Goal: Information Seeking & Learning: Learn about a topic

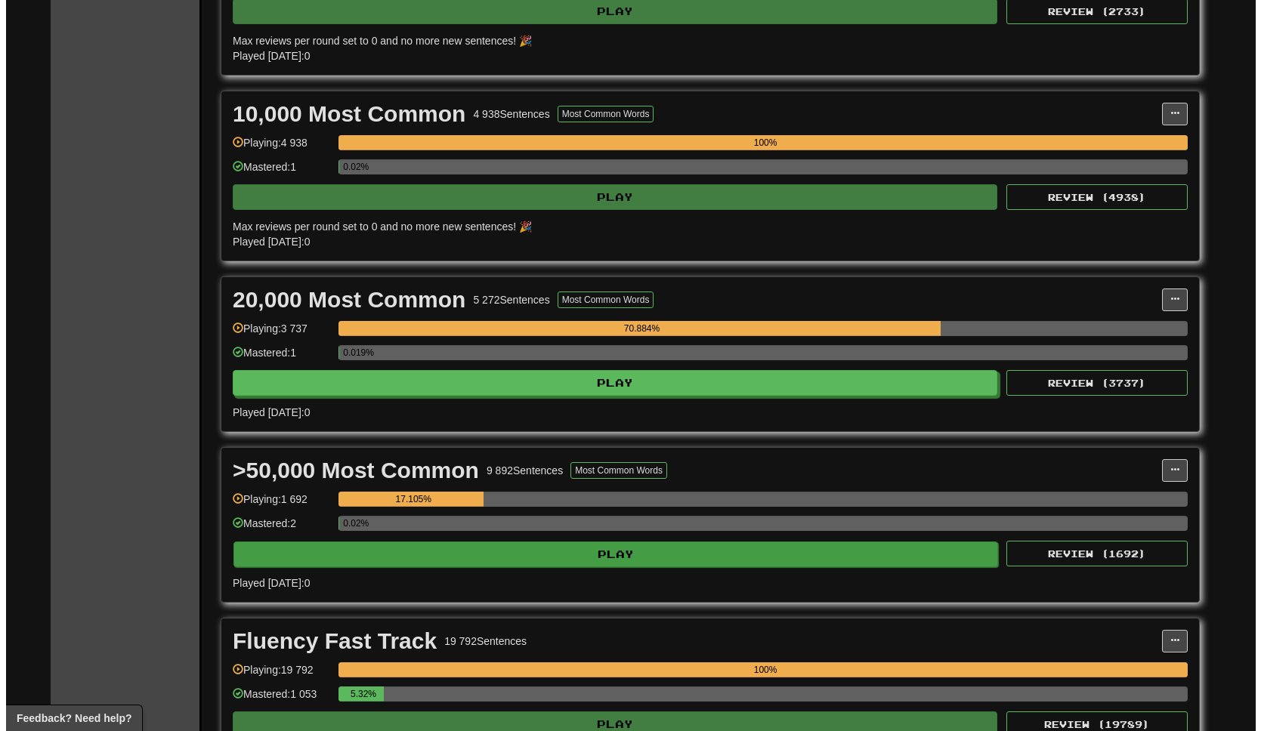
scroll to position [444, 0]
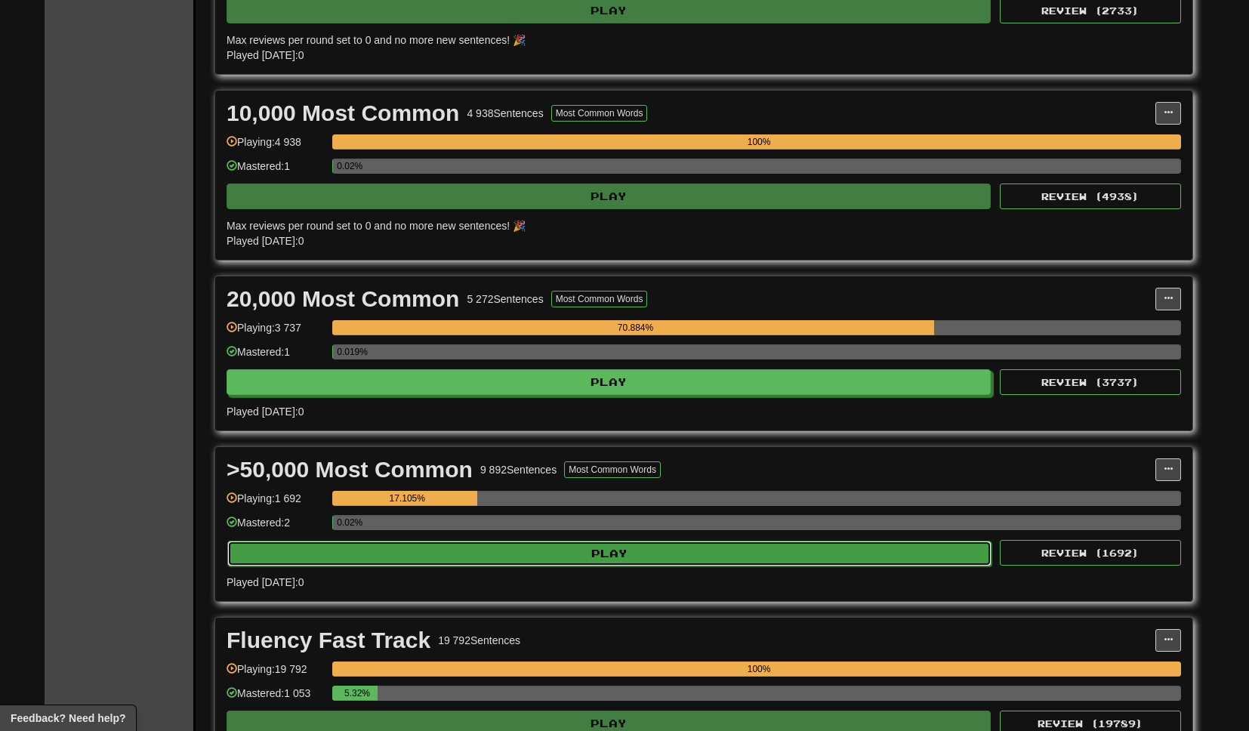
click at [679, 558] on button "Play" at bounding box center [609, 554] width 764 height 26
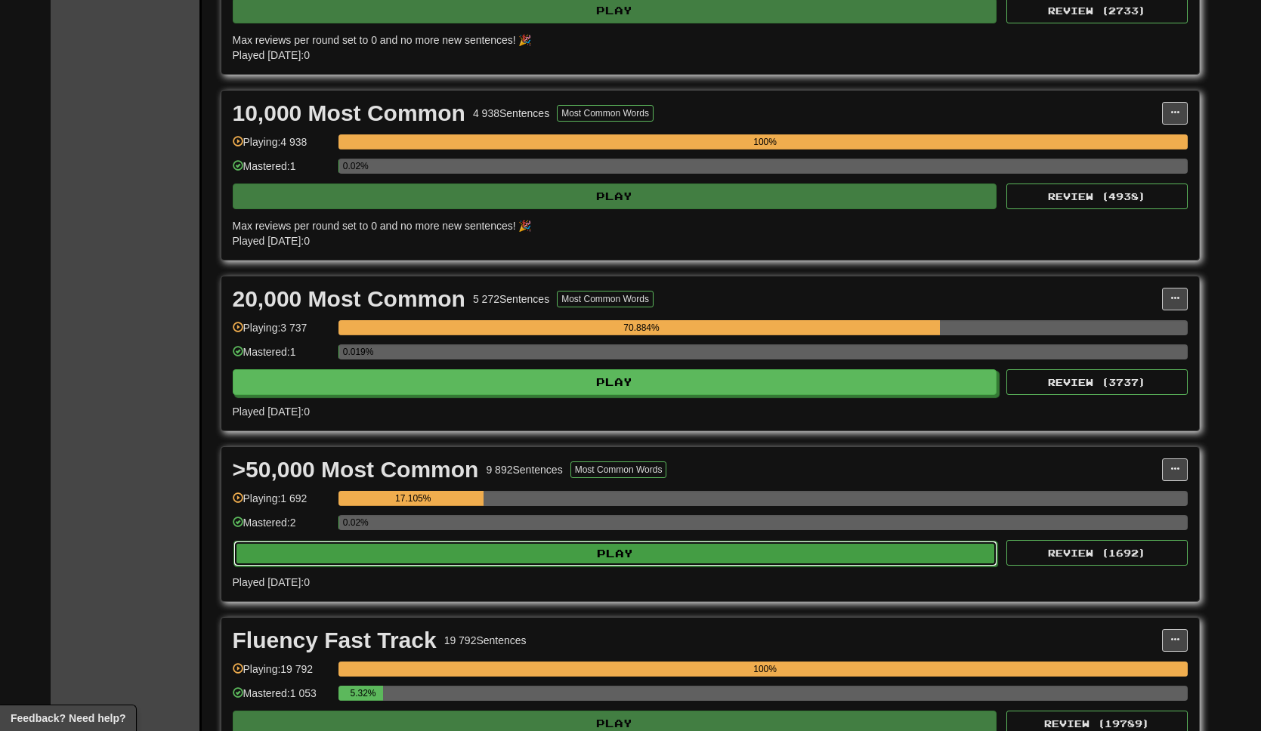
select select "**"
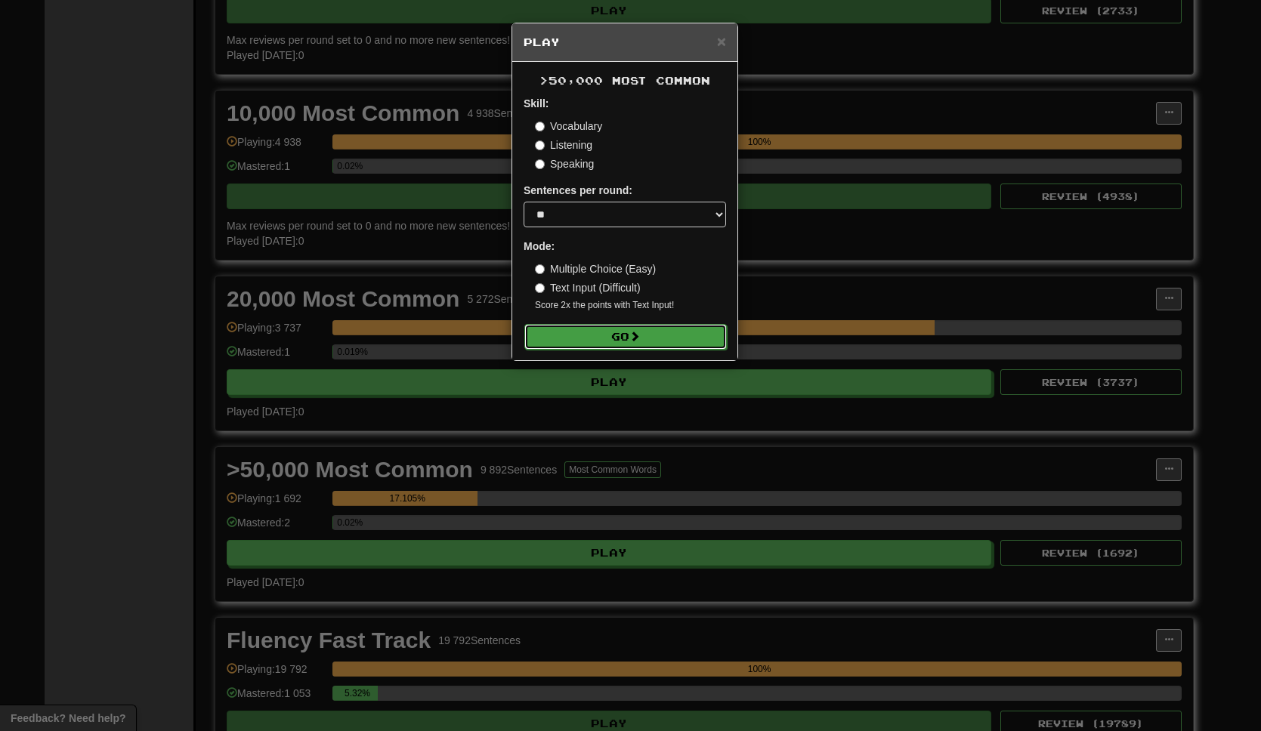
click at [652, 339] on button "Go" at bounding box center [625, 337] width 202 height 26
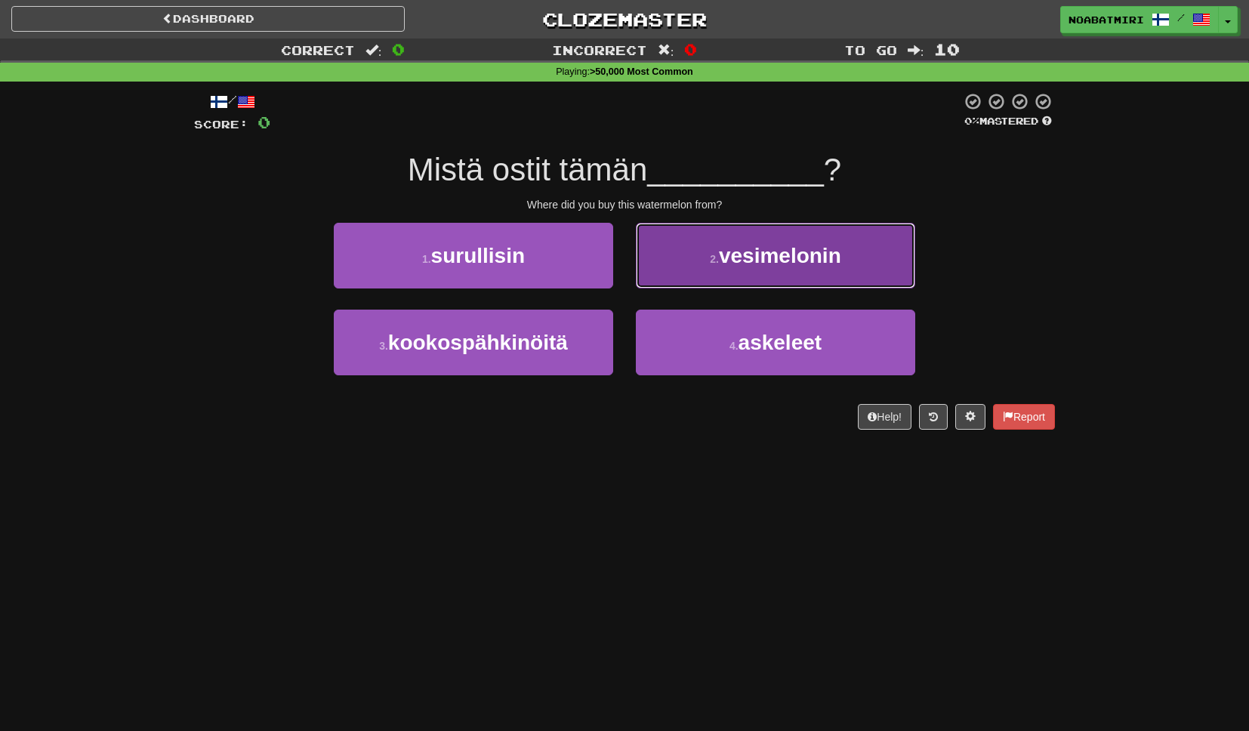
click at [724, 259] on span "vesimelonin" at bounding box center [780, 255] width 122 height 23
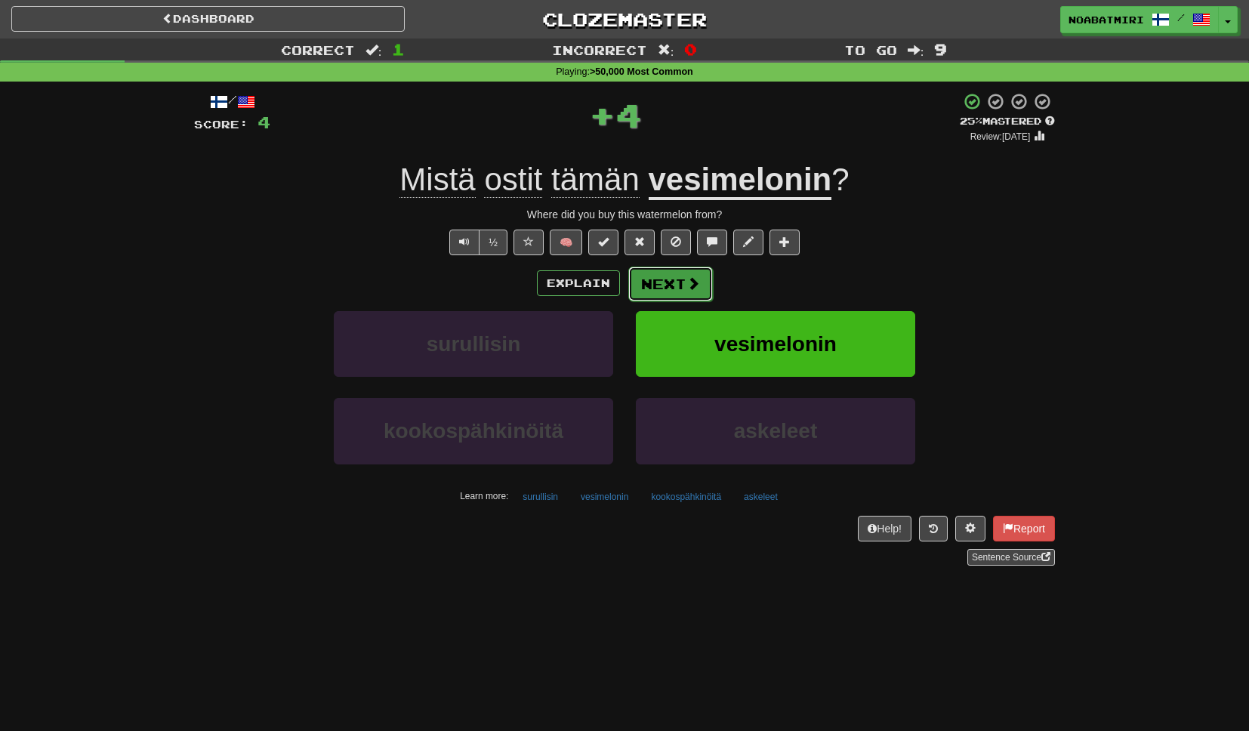
click at [678, 285] on button "Next" at bounding box center [671, 284] width 85 height 35
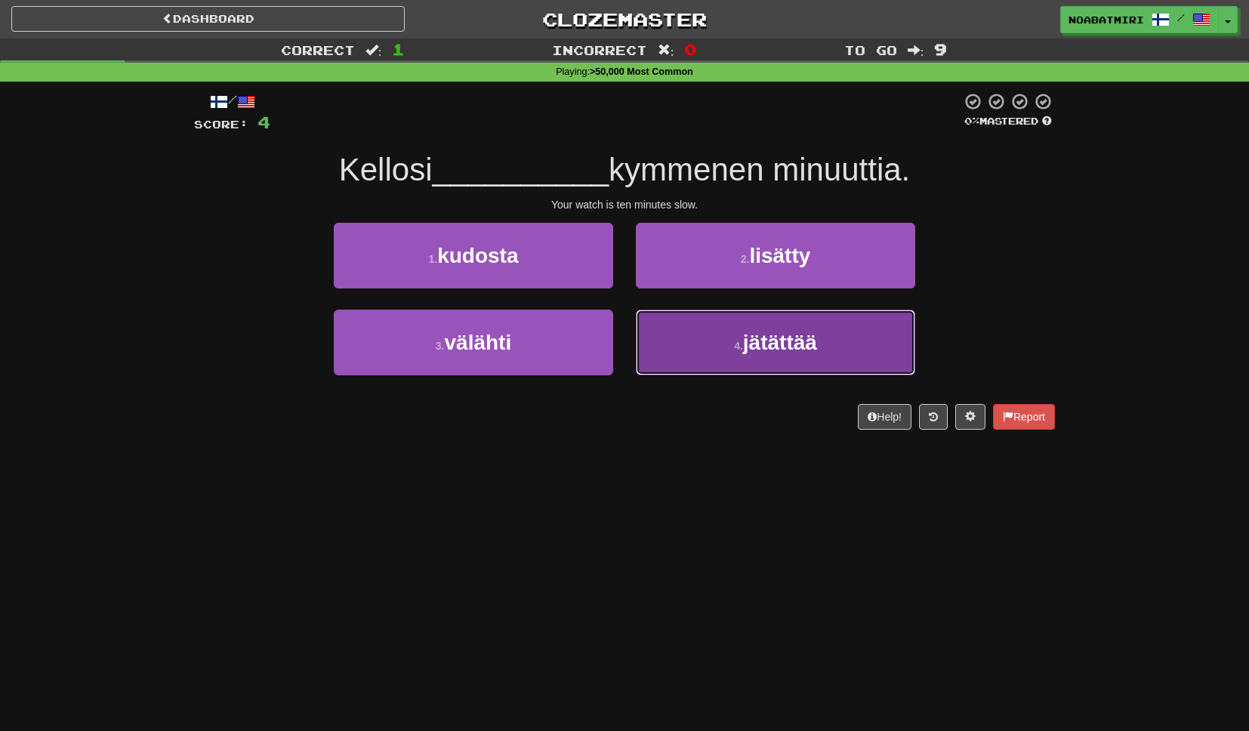
click at [666, 367] on button "4 . jätättää" at bounding box center [776, 343] width 280 height 66
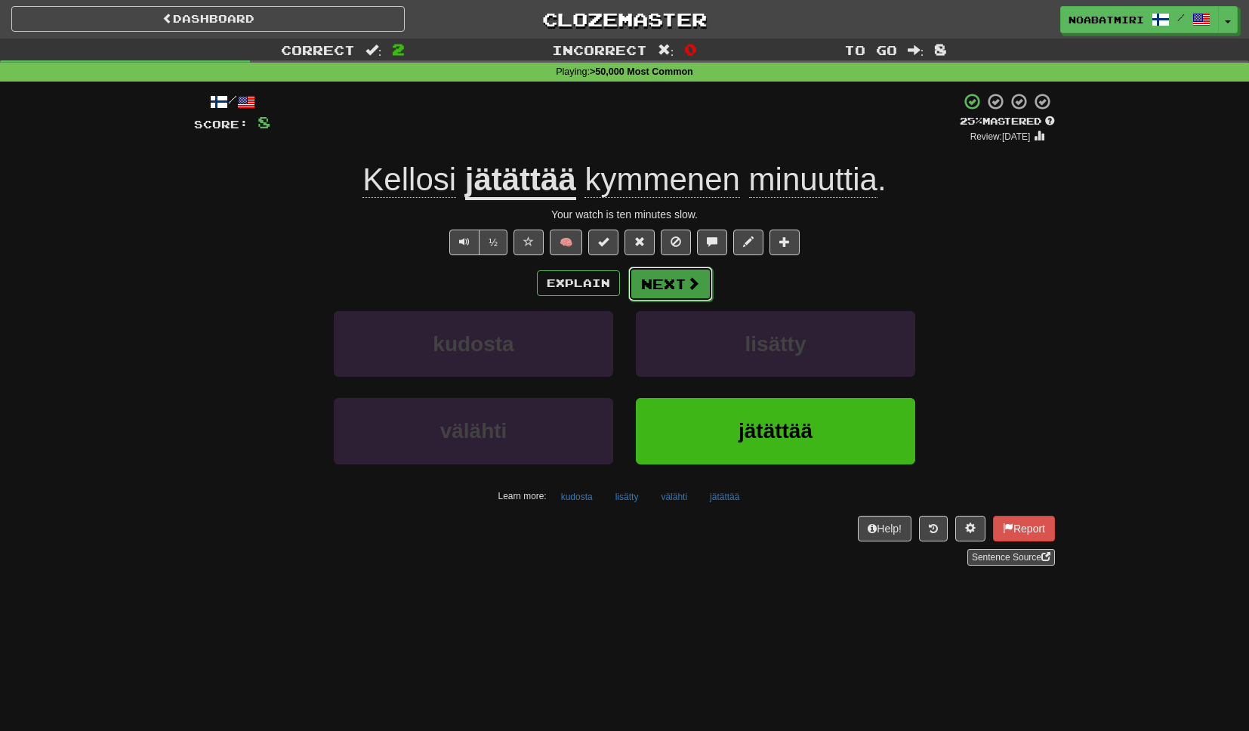
click at [671, 285] on button "Next" at bounding box center [671, 284] width 85 height 35
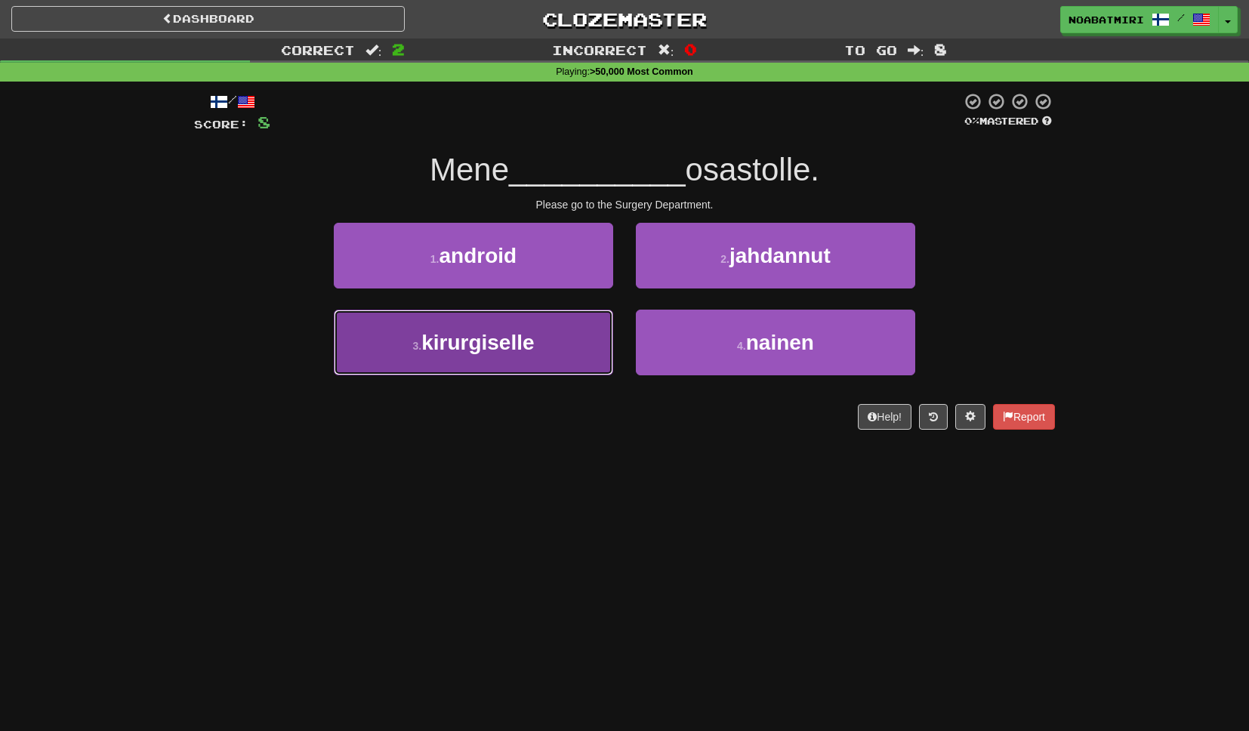
click at [569, 367] on button "3 . kirurgiselle" at bounding box center [474, 343] width 280 height 66
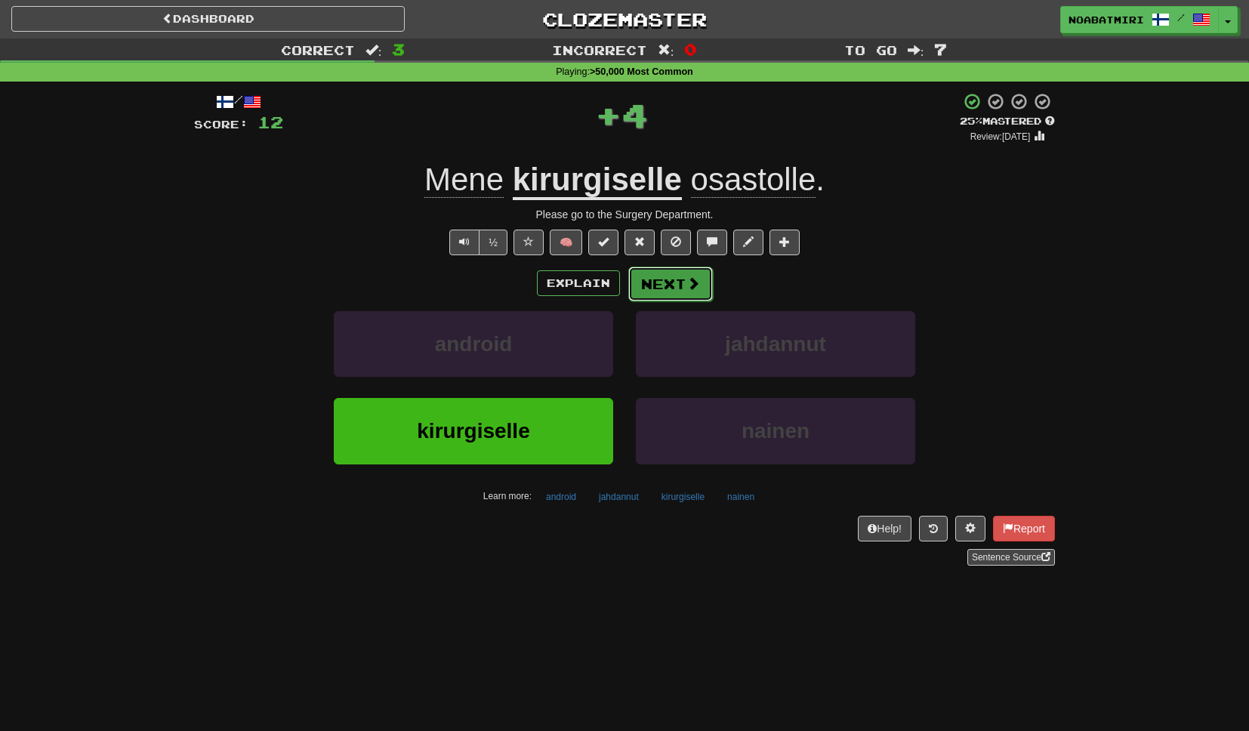
click at [678, 286] on button "Next" at bounding box center [671, 284] width 85 height 35
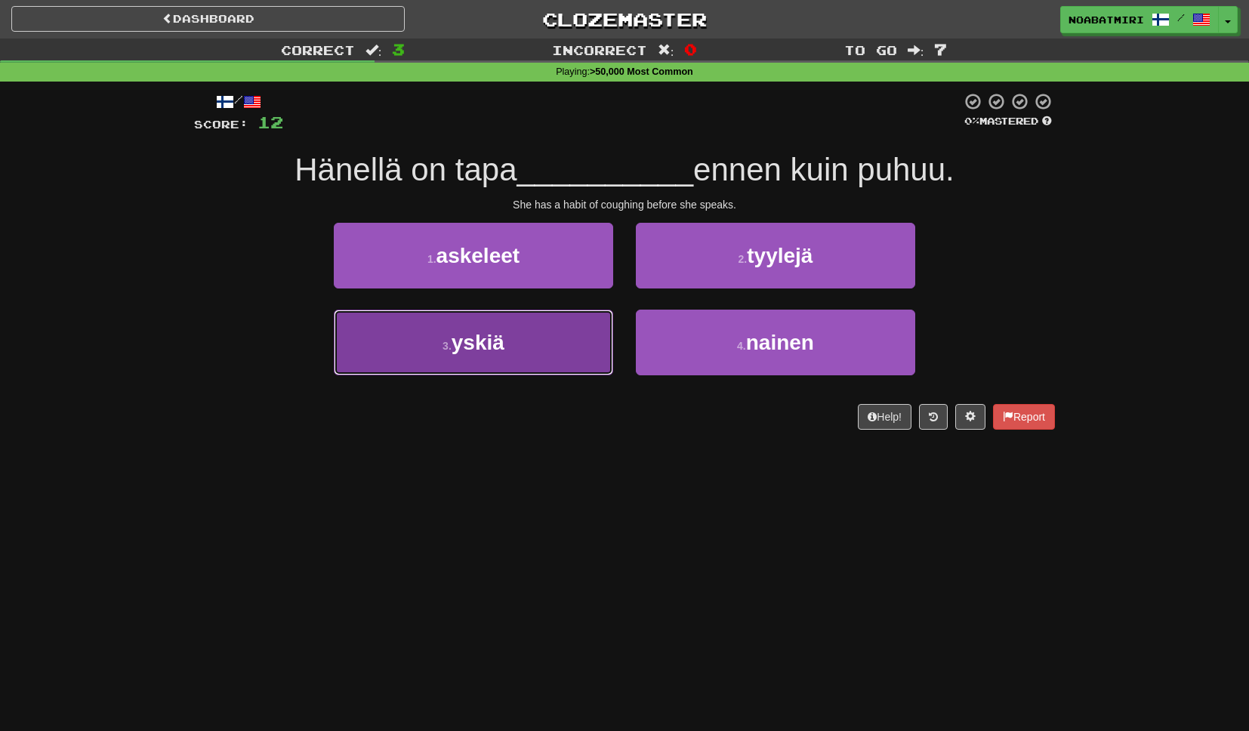
click at [564, 370] on button "3 . yskiä" at bounding box center [474, 343] width 280 height 66
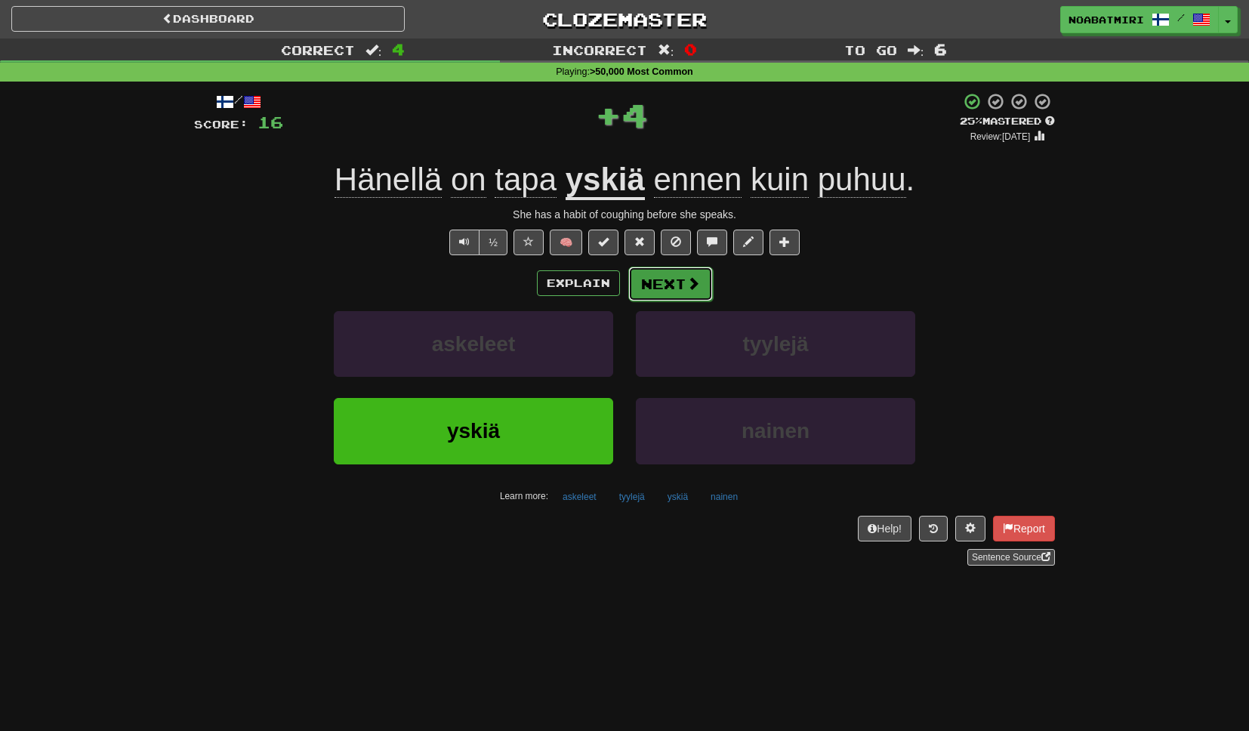
click at [665, 281] on button "Next" at bounding box center [671, 284] width 85 height 35
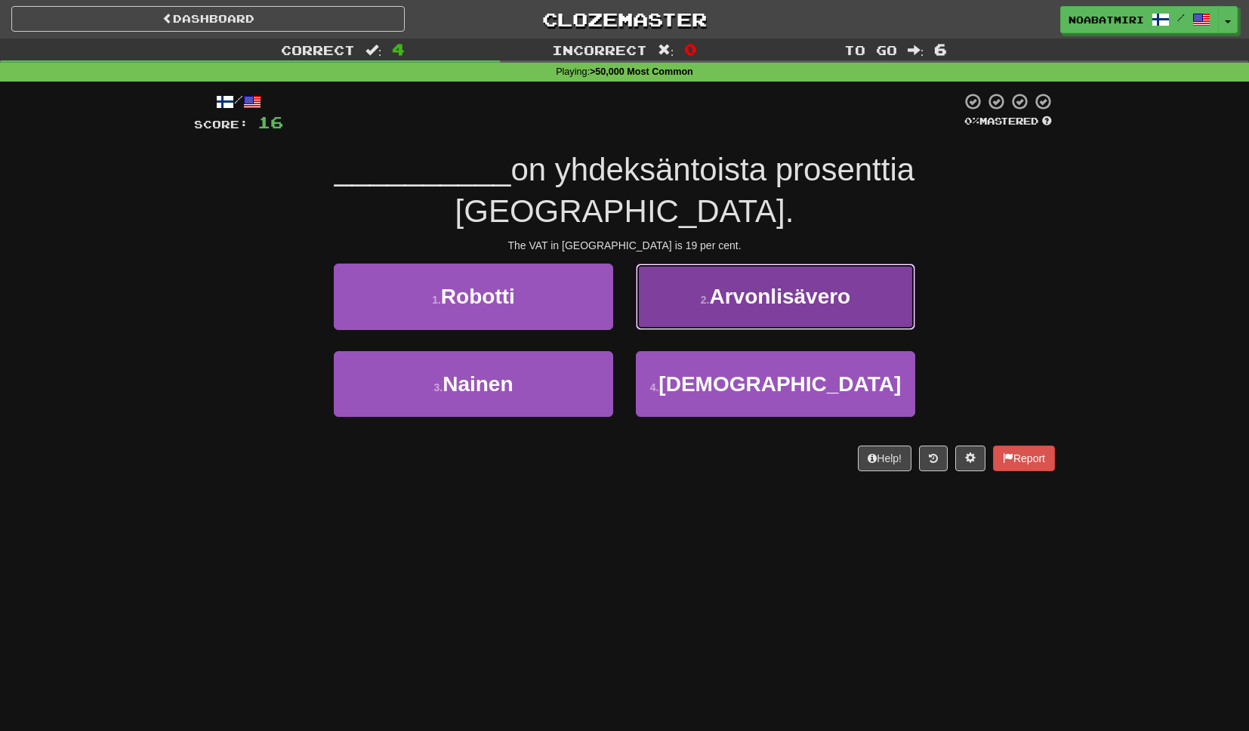
click at [650, 271] on button "2 . Arvonlisävero" at bounding box center [776, 297] width 280 height 66
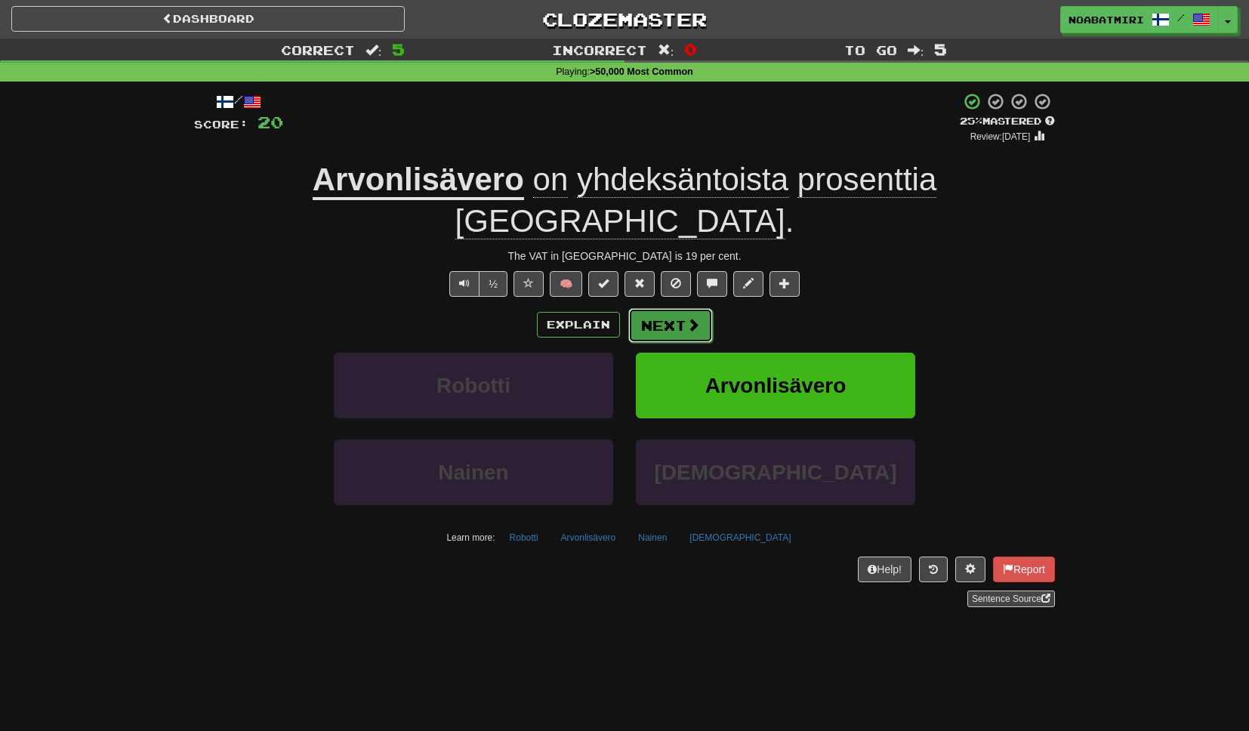
click at [644, 308] on button "Next" at bounding box center [671, 325] width 85 height 35
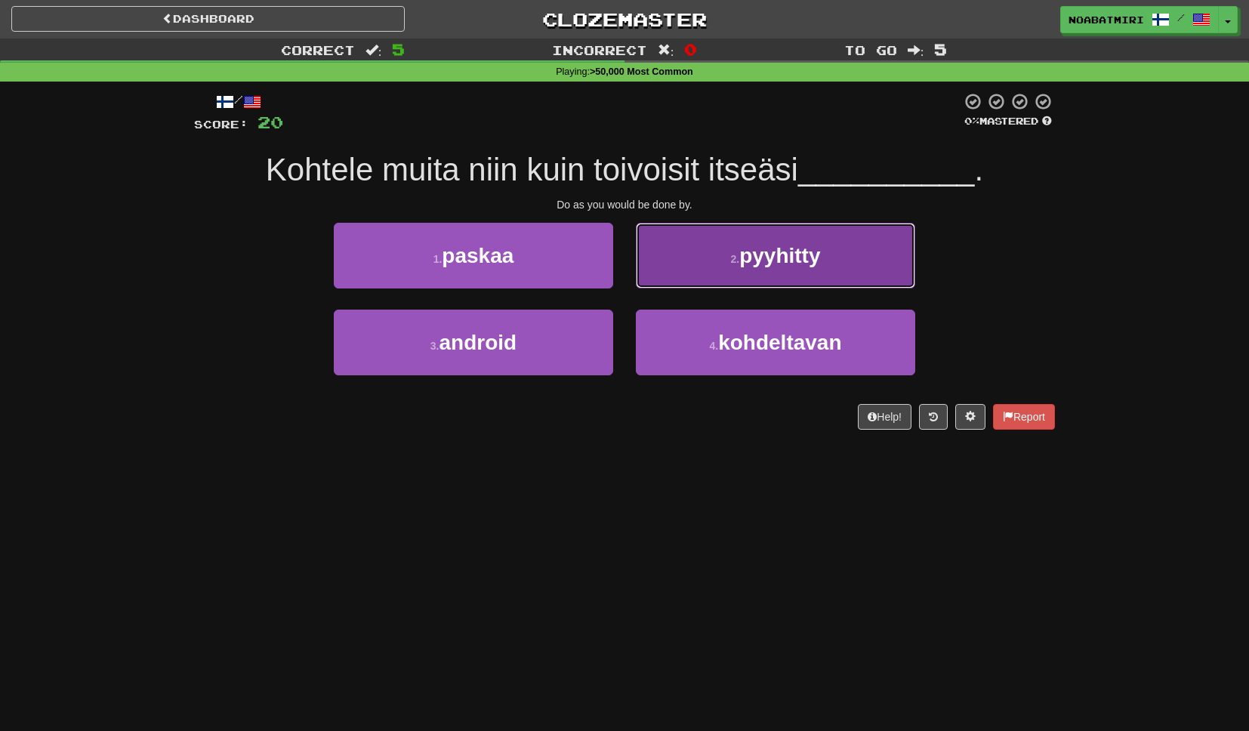
click at [671, 285] on button "2 . pyyhitty" at bounding box center [776, 256] width 280 height 66
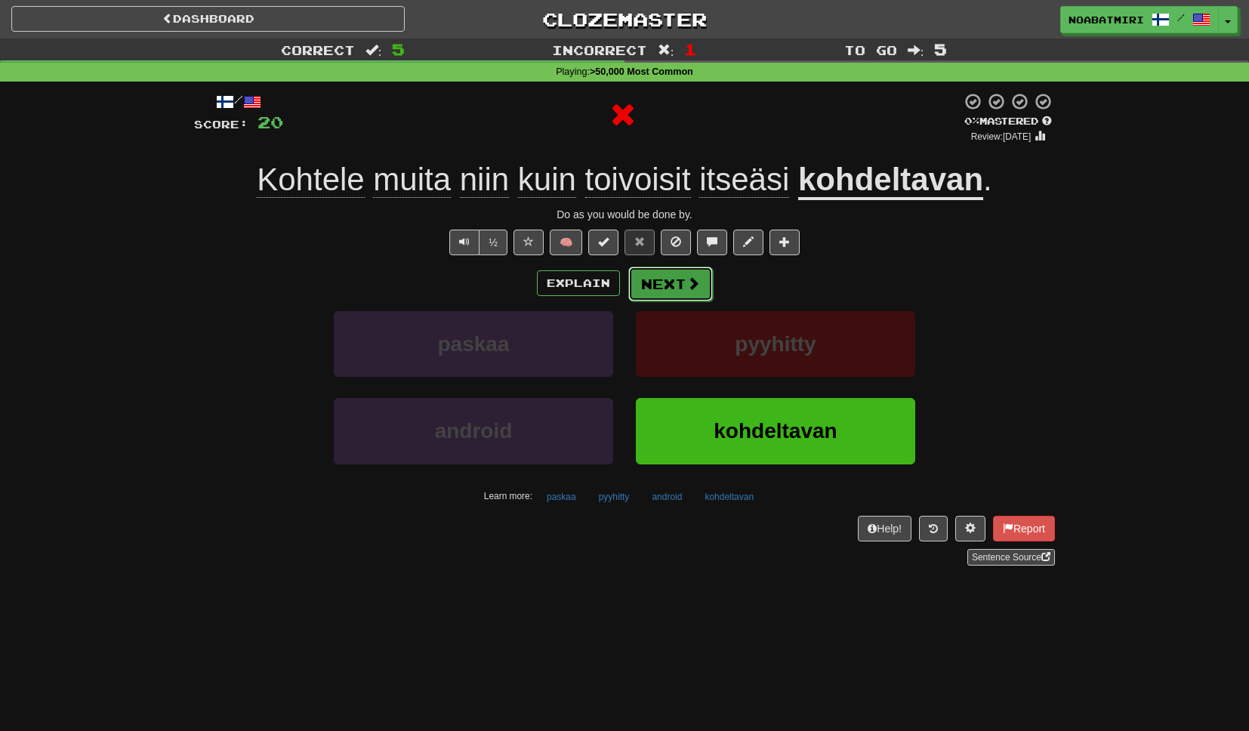
click at [663, 301] on button "Next" at bounding box center [671, 284] width 85 height 35
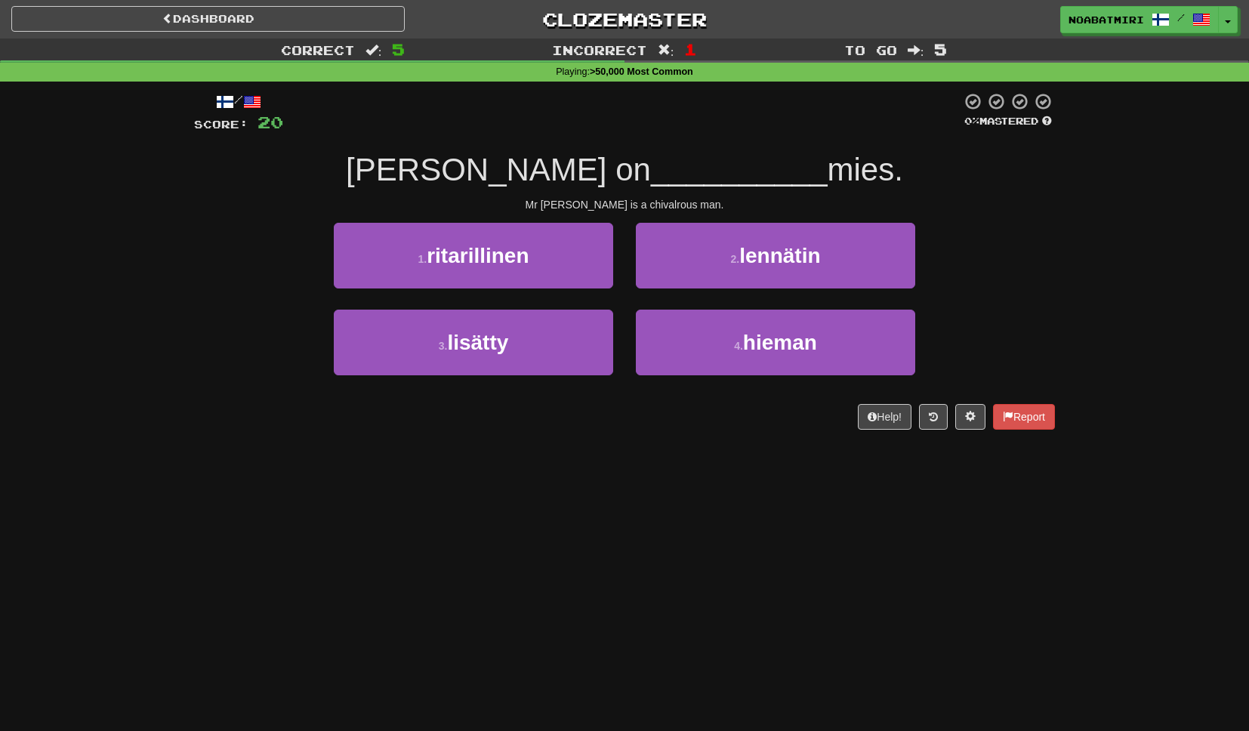
click at [604, 296] on div "1 . ritarillinen" at bounding box center [474, 266] width 302 height 87
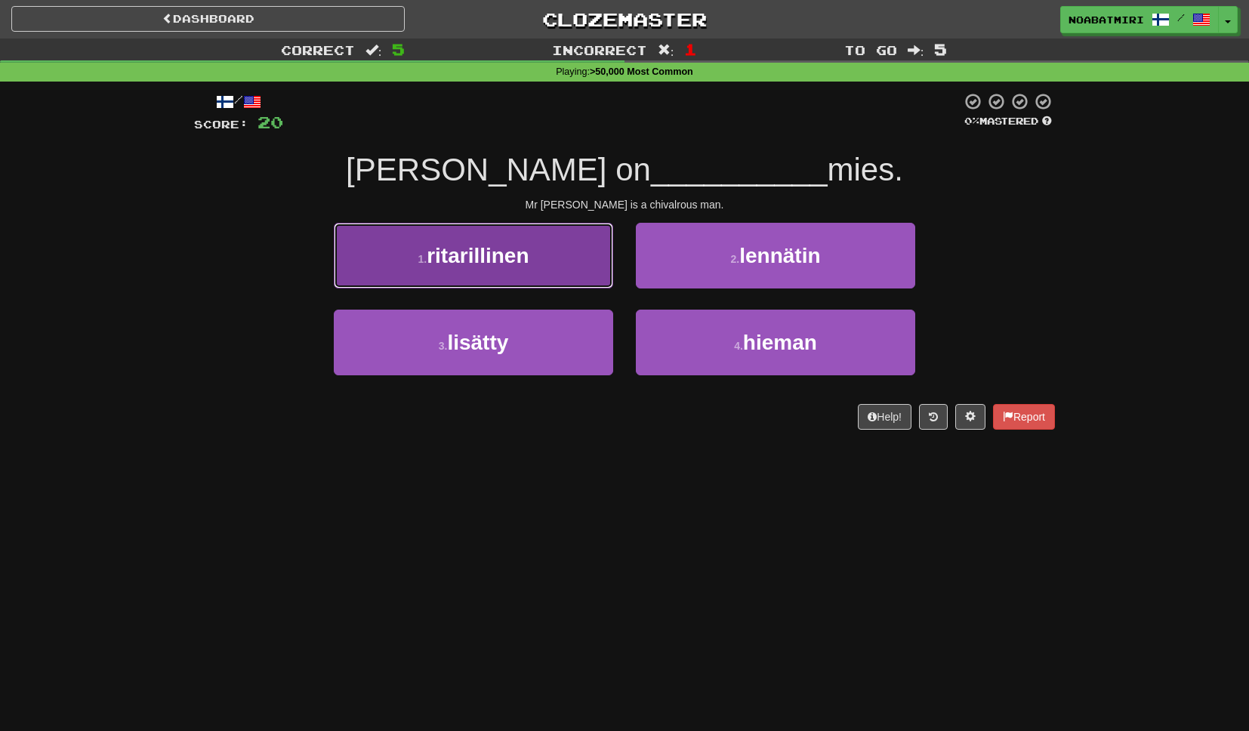
click at [579, 280] on button "1 . ritarillinen" at bounding box center [474, 256] width 280 height 66
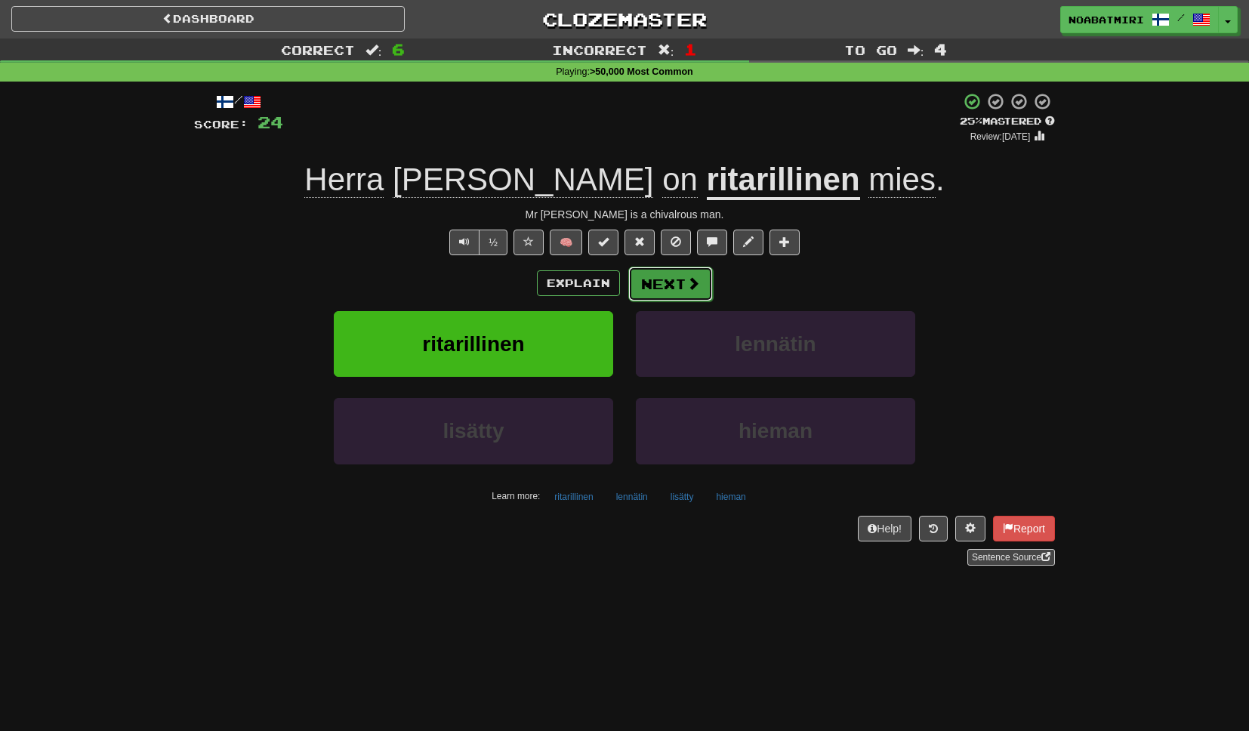
click at [659, 291] on button "Next" at bounding box center [671, 284] width 85 height 35
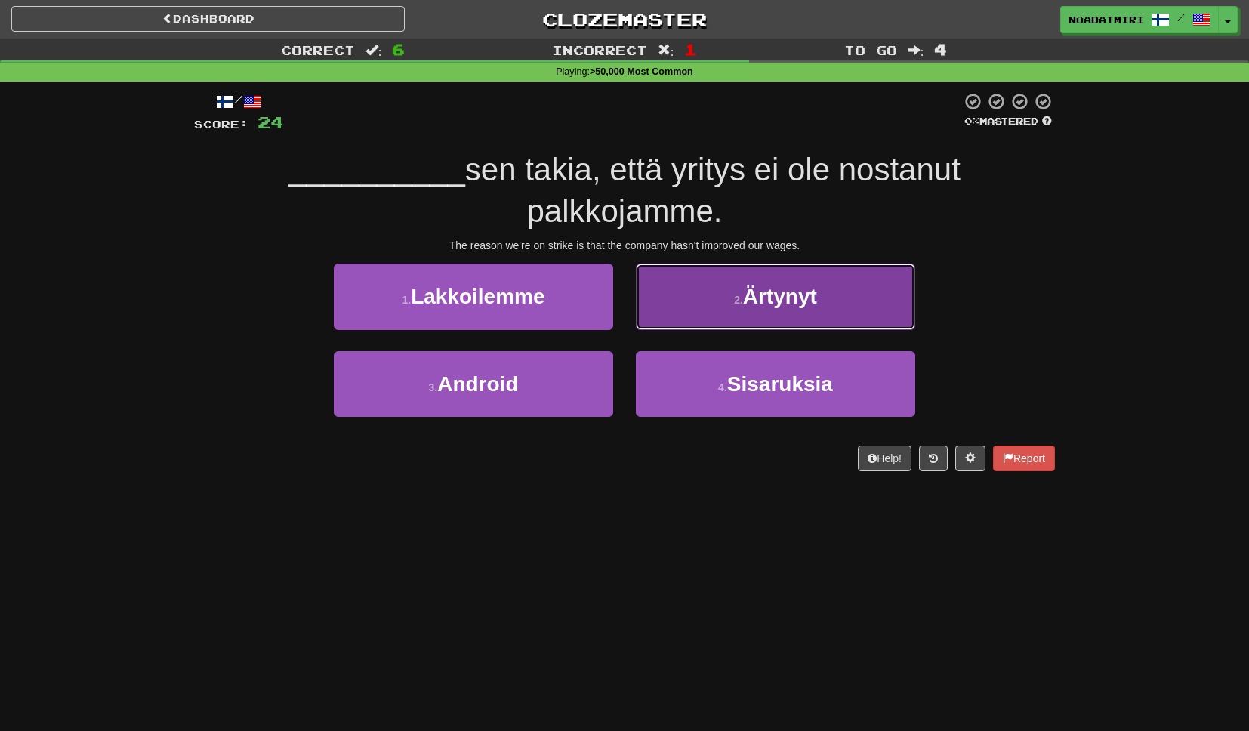
click at [665, 313] on button "2 . Ärtynyt" at bounding box center [776, 297] width 280 height 66
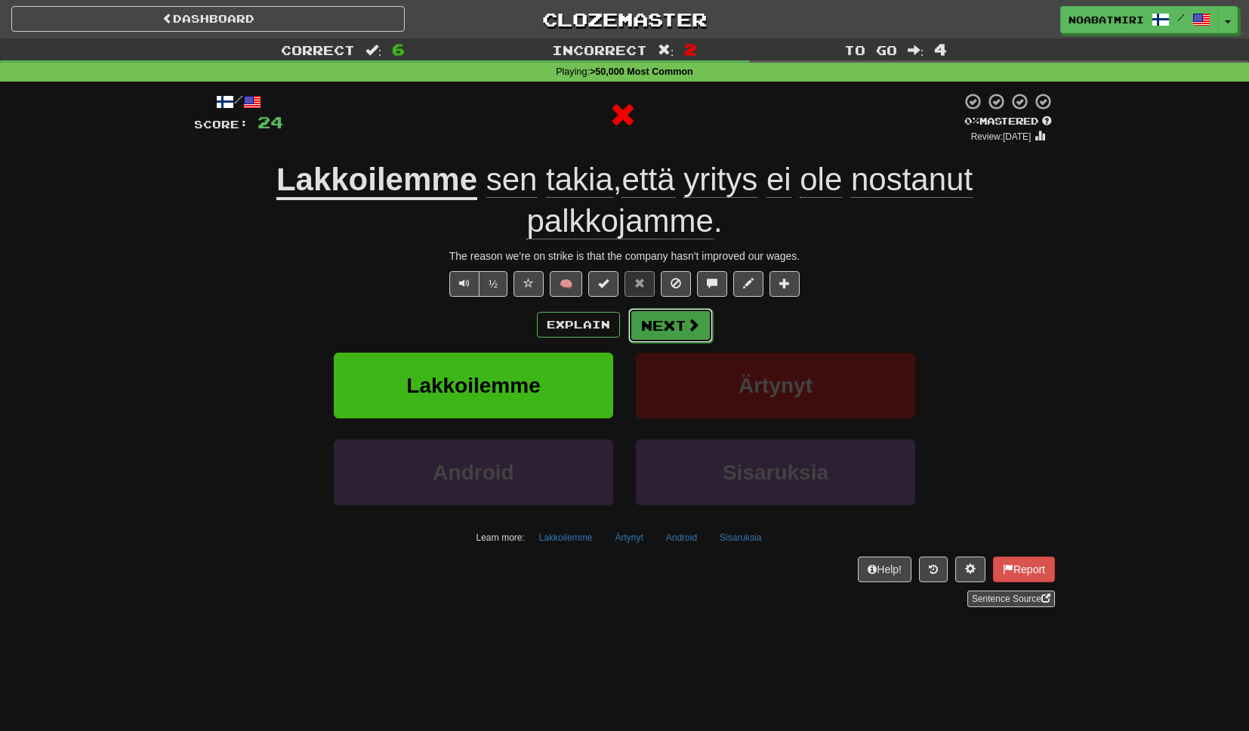
click at [633, 329] on button "Next" at bounding box center [671, 325] width 85 height 35
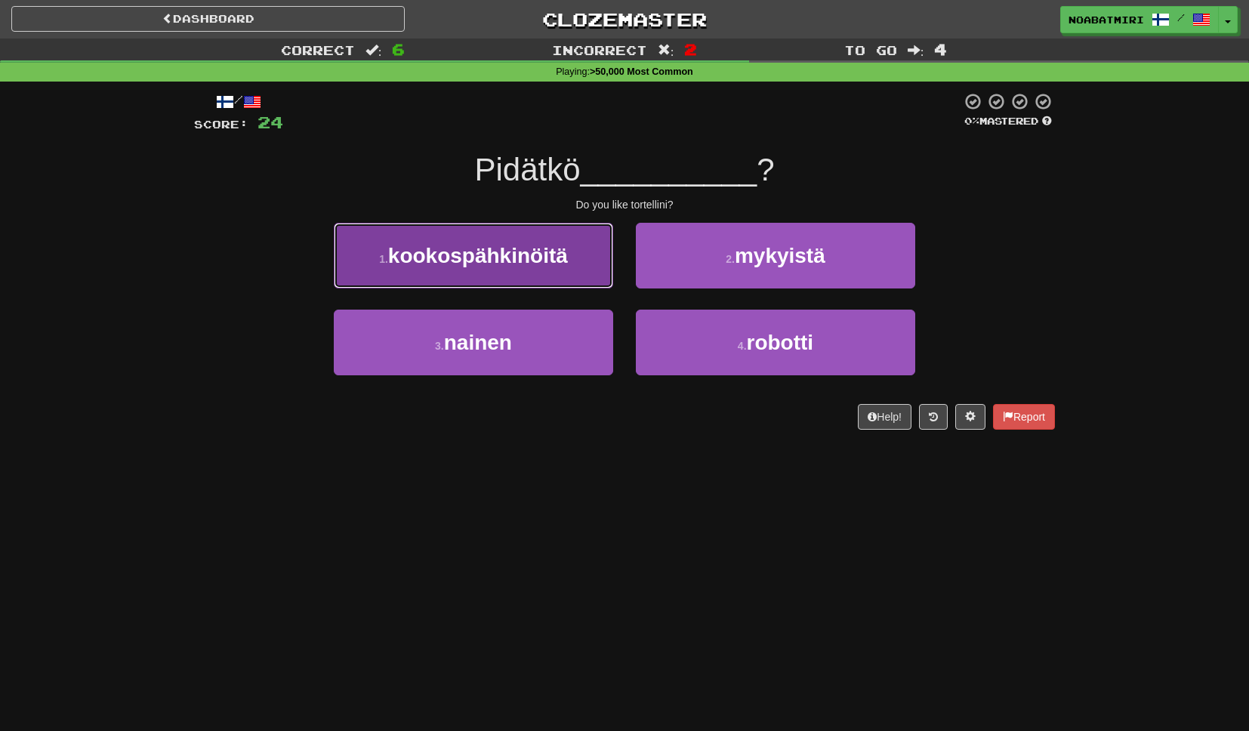
click at [594, 260] on button "1 . kookospähkinöitä" at bounding box center [474, 256] width 280 height 66
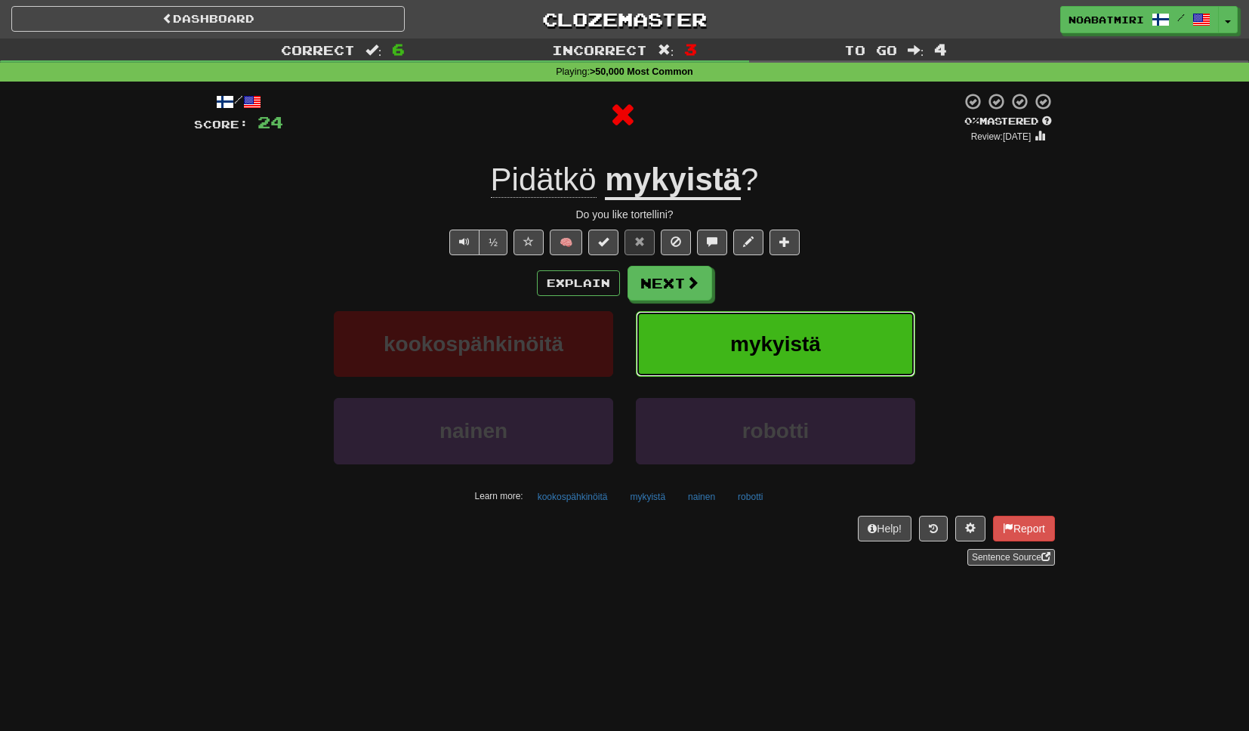
click at [679, 320] on button "mykyistä" at bounding box center [776, 344] width 280 height 66
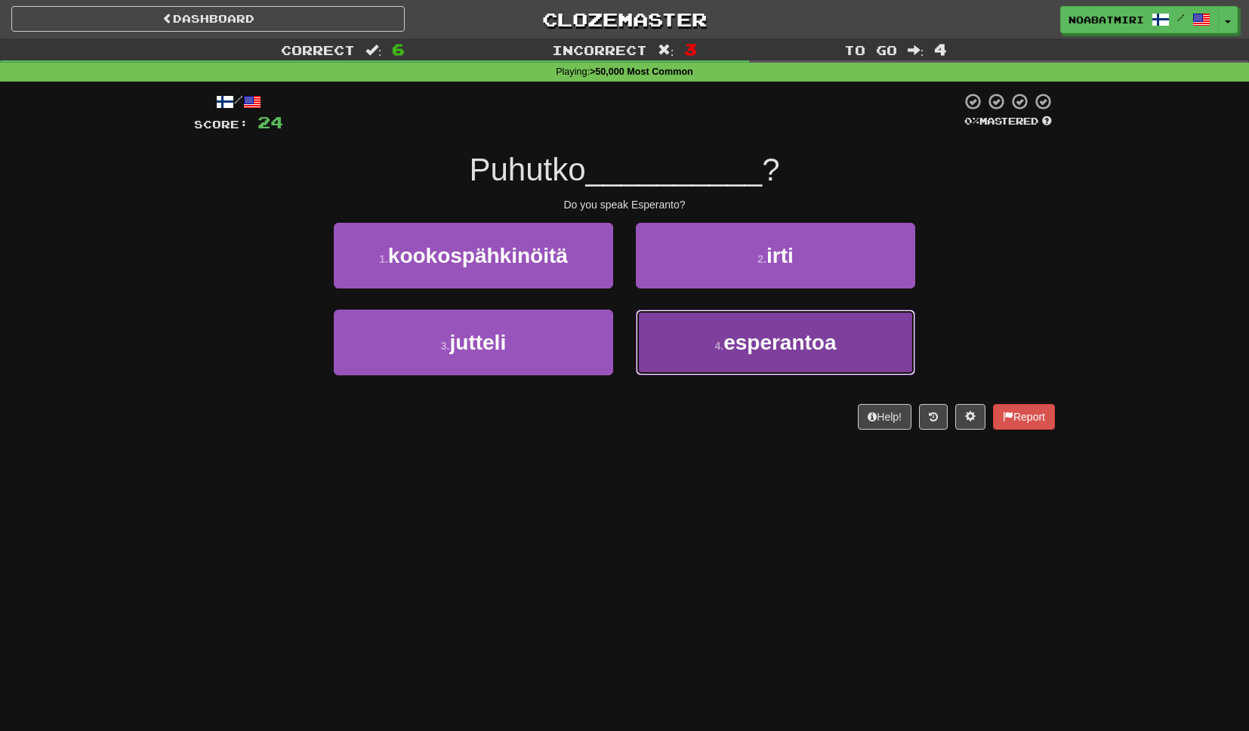
click at [681, 354] on button "4 . esperantoa" at bounding box center [776, 343] width 280 height 66
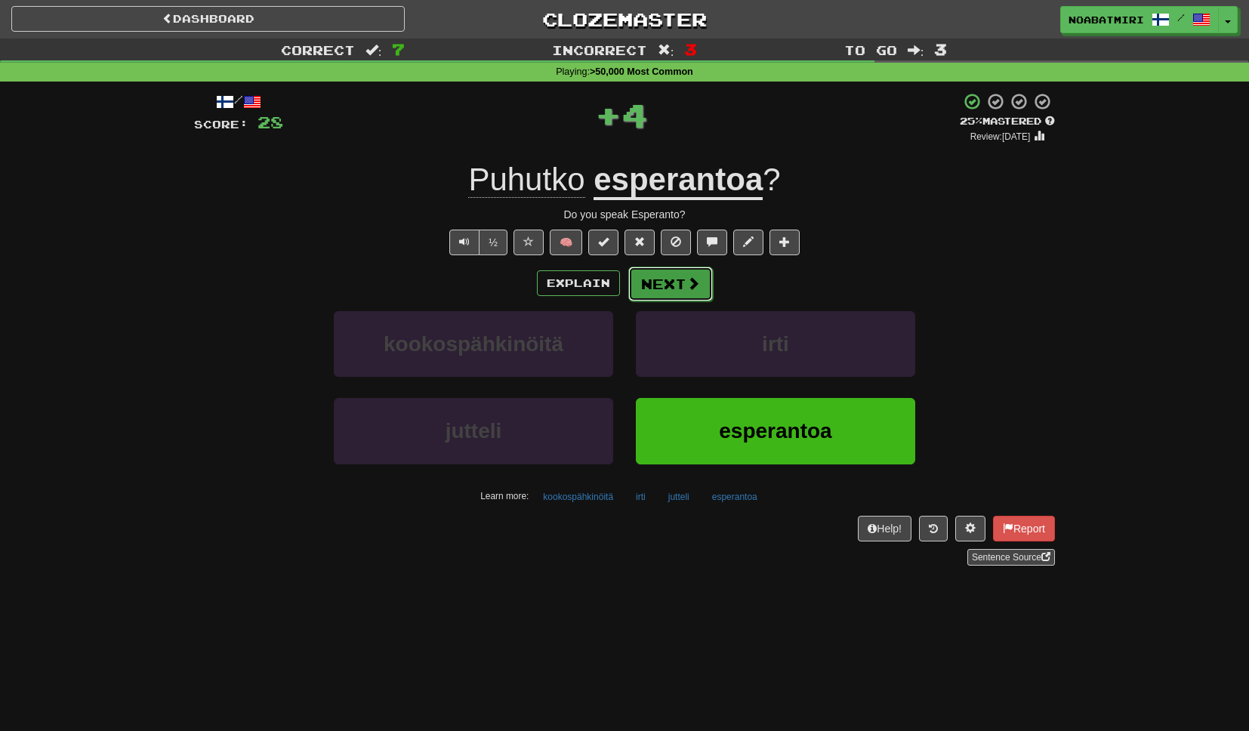
click at [666, 289] on button "Next" at bounding box center [671, 284] width 85 height 35
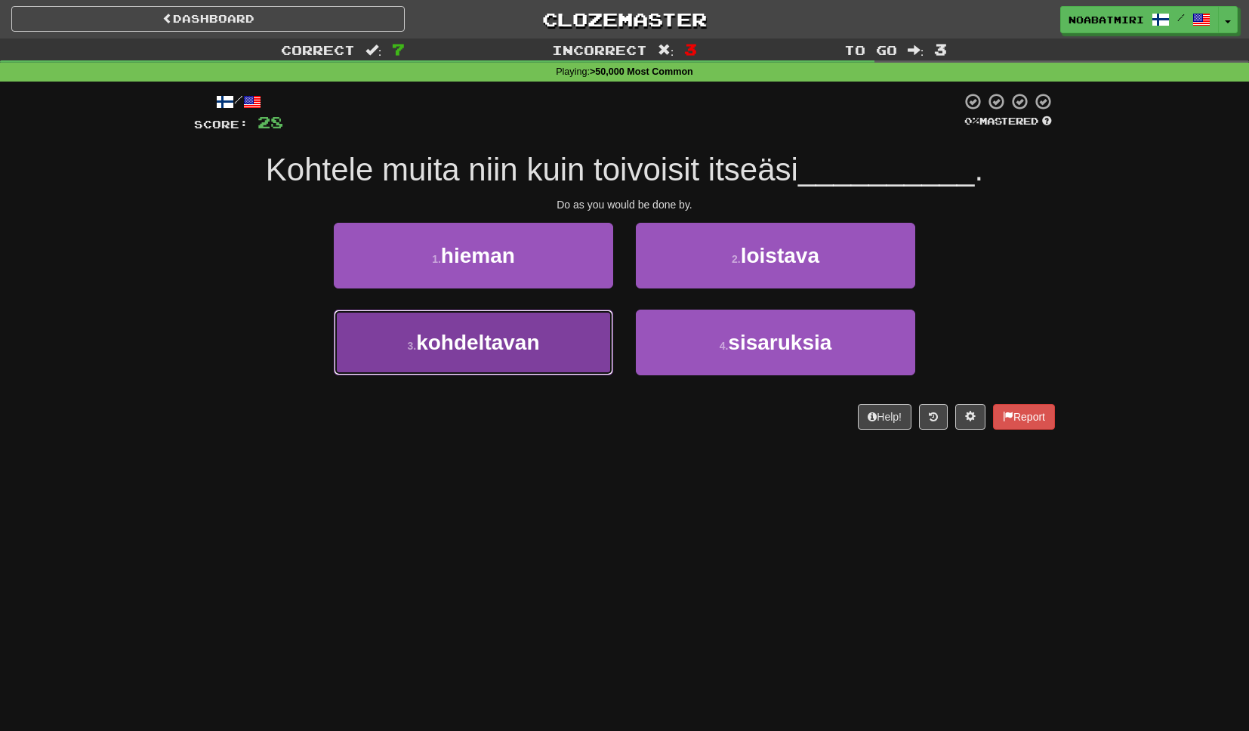
click at [580, 333] on button "3 . kohdeltavan" at bounding box center [474, 343] width 280 height 66
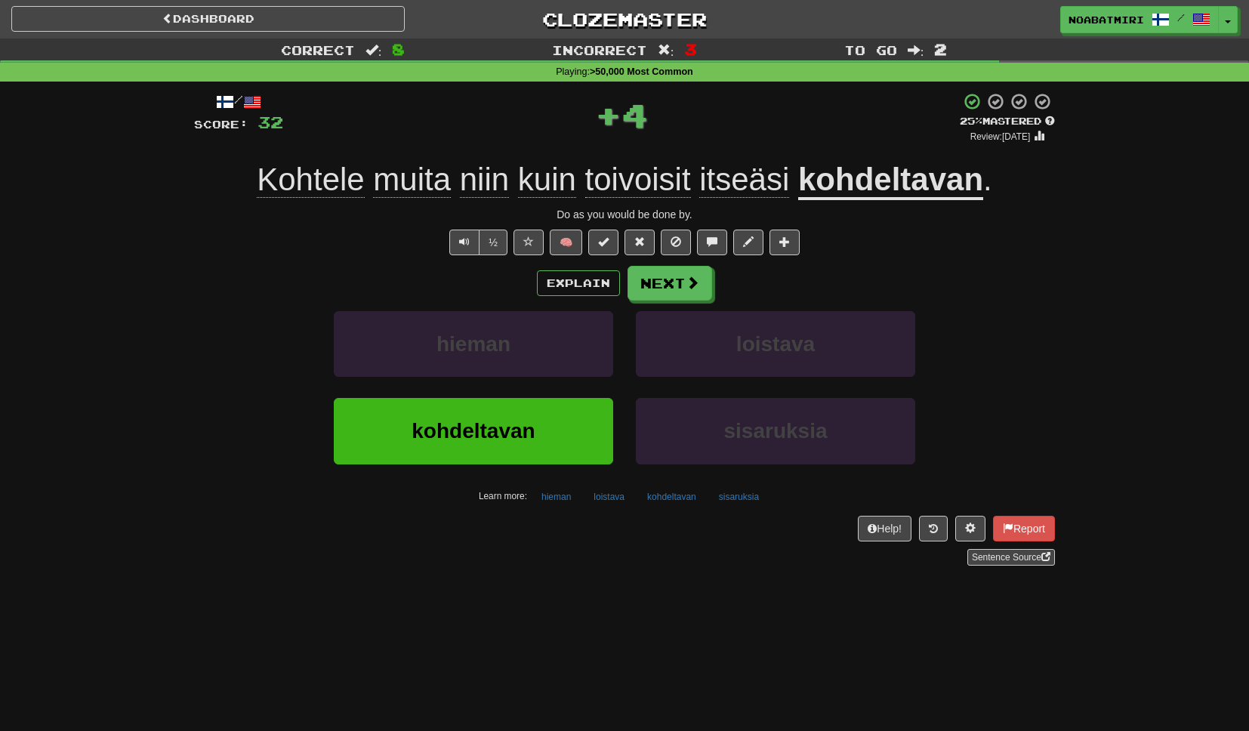
click at [624, 277] on div "Explain Next" at bounding box center [624, 283] width 861 height 35
click at [632, 278] on button "Next" at bounding box center [671, 284] width 85 height 35
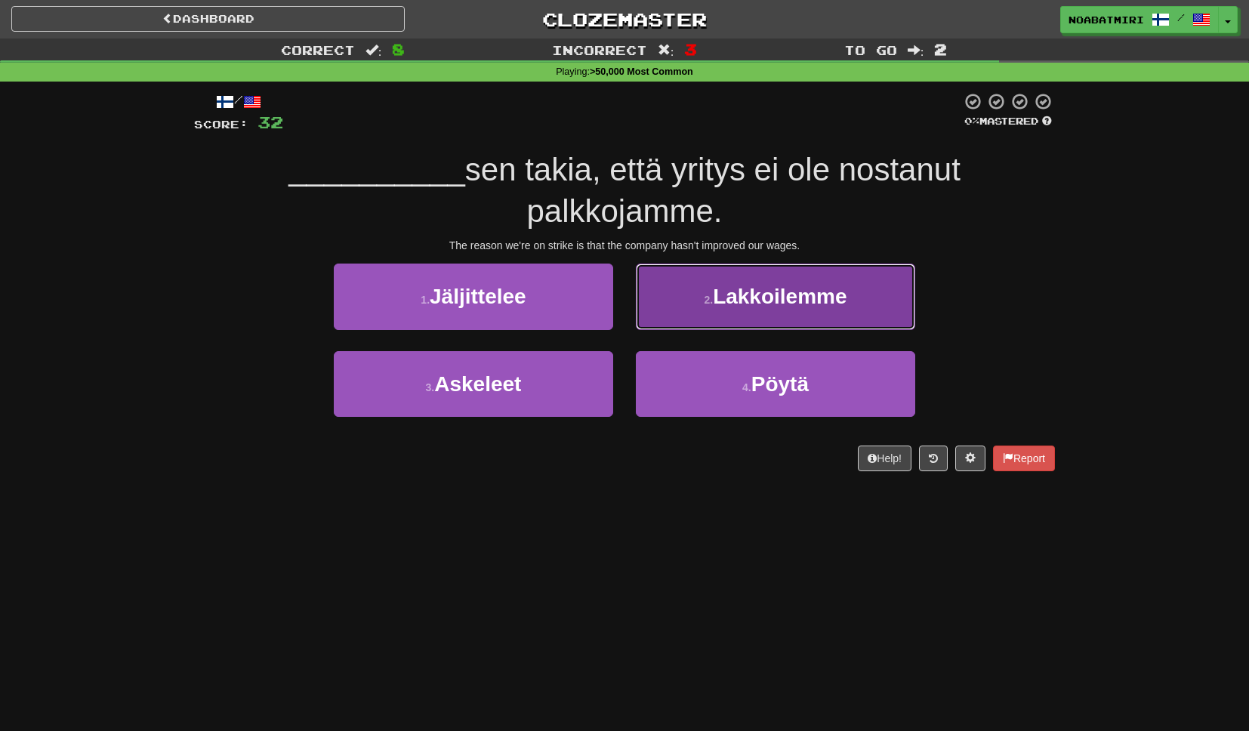
click at [658, 286] on button "2 . Lakkoilemme" at bounding box center [776, 297] width 280 height 66
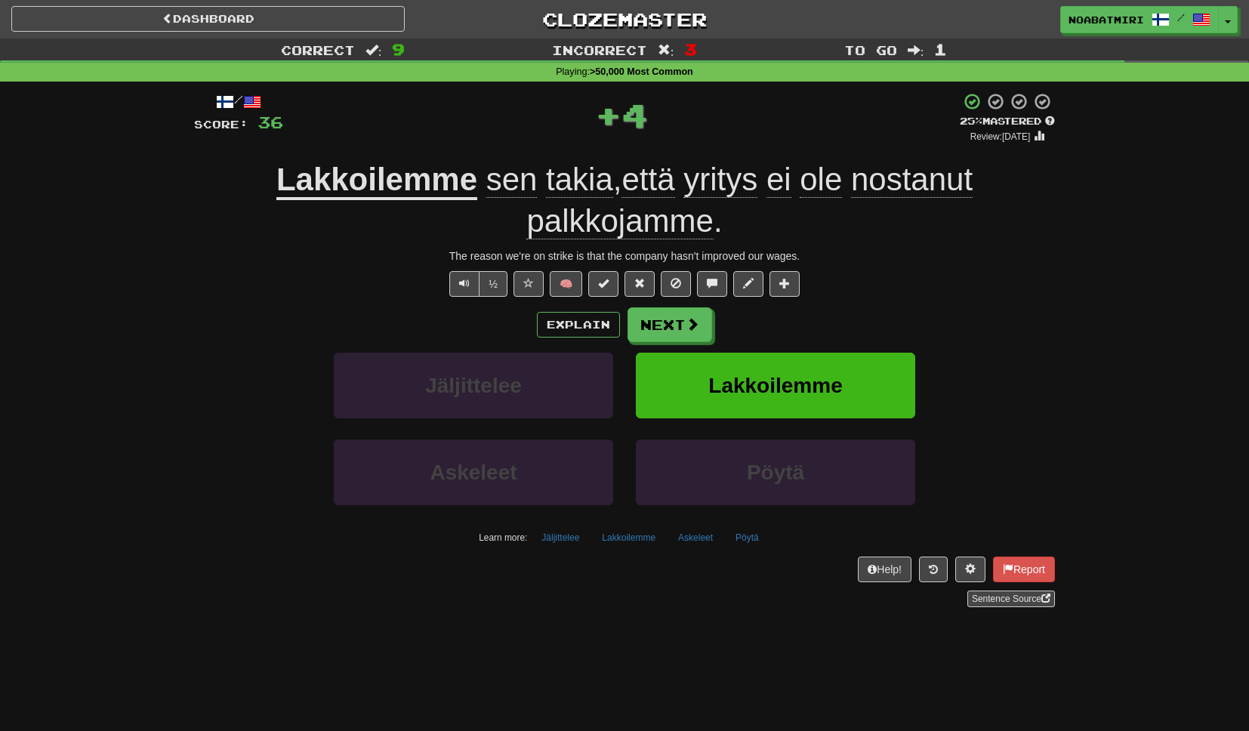
click at [653, 307] on div "/ Score: 36 + 4 25 % Mastered Review: 2025-09-18 Lakkoilemme sen takia , että y…" at bounding box center [624, 349] width 861 height 514
click at [653, 308] on div "Explain Next" at bounding box center [624, 324] width 861 height 35
click at [650, 317] on button "Next" at bounding box center [671, 325] width 85 height 35
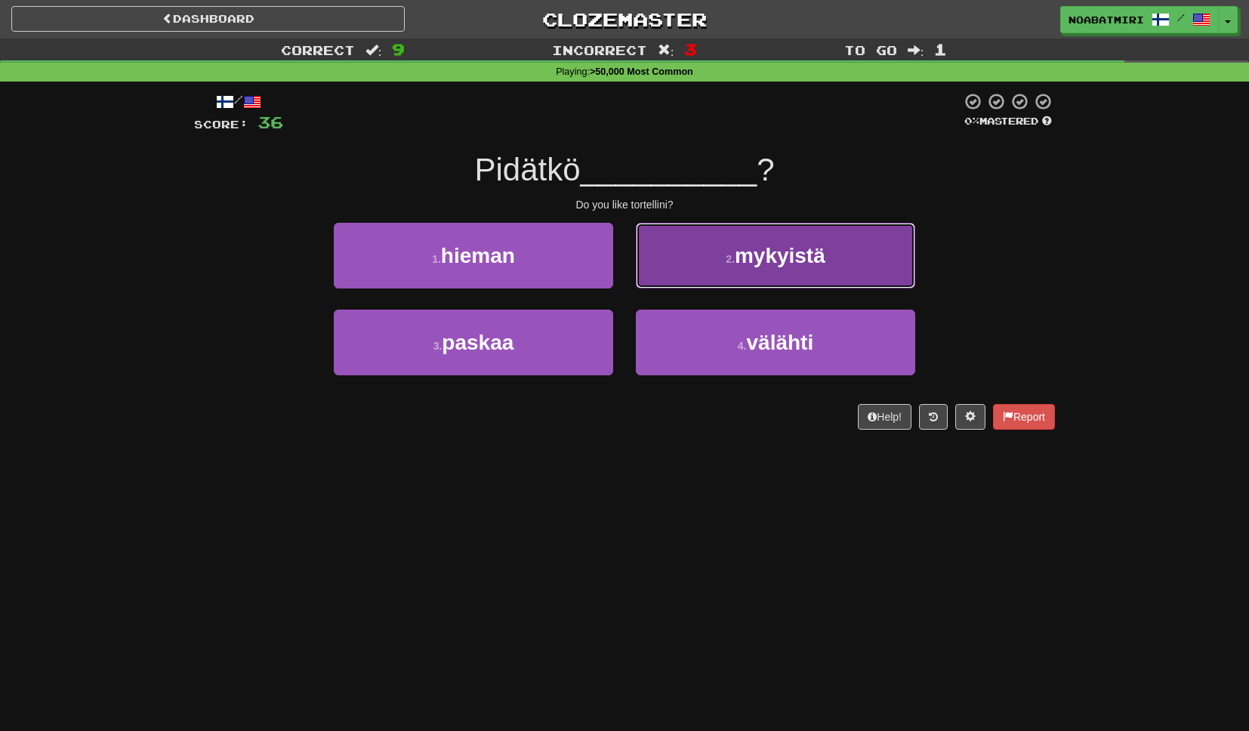
click at [640, 267] on button "2 . mykyistä" at bounding box center [776, 256] width 280 height 66
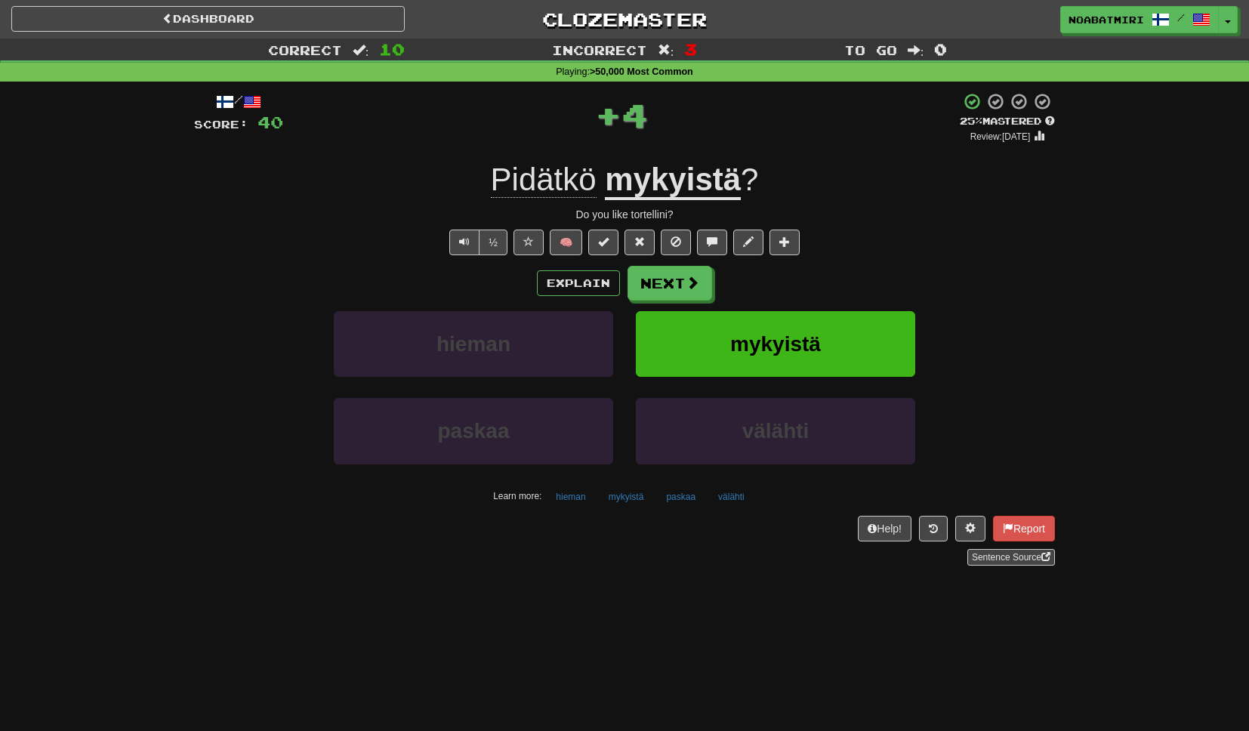
click at [646, 168] on u "mykyistä" at bounding box center [673, 181] width 136 height 39
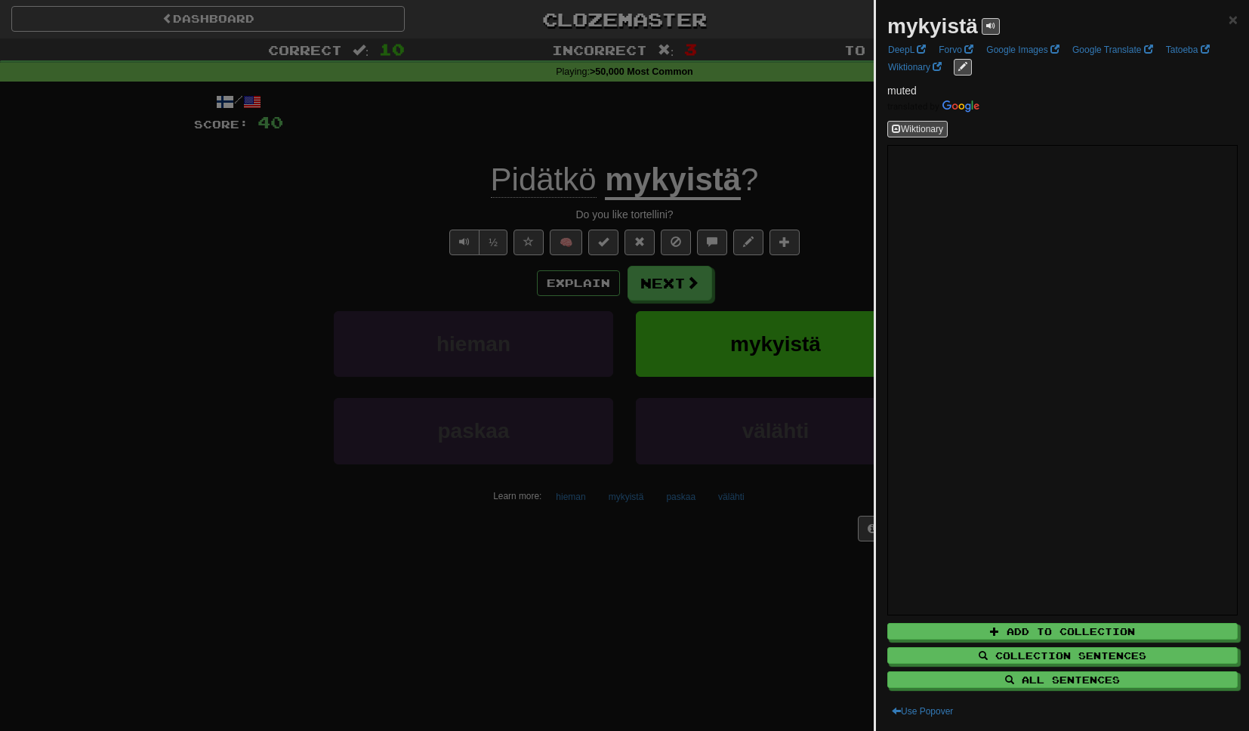
click at [678, 285] on div at bounding box center [624, 365] width 1249 height 731
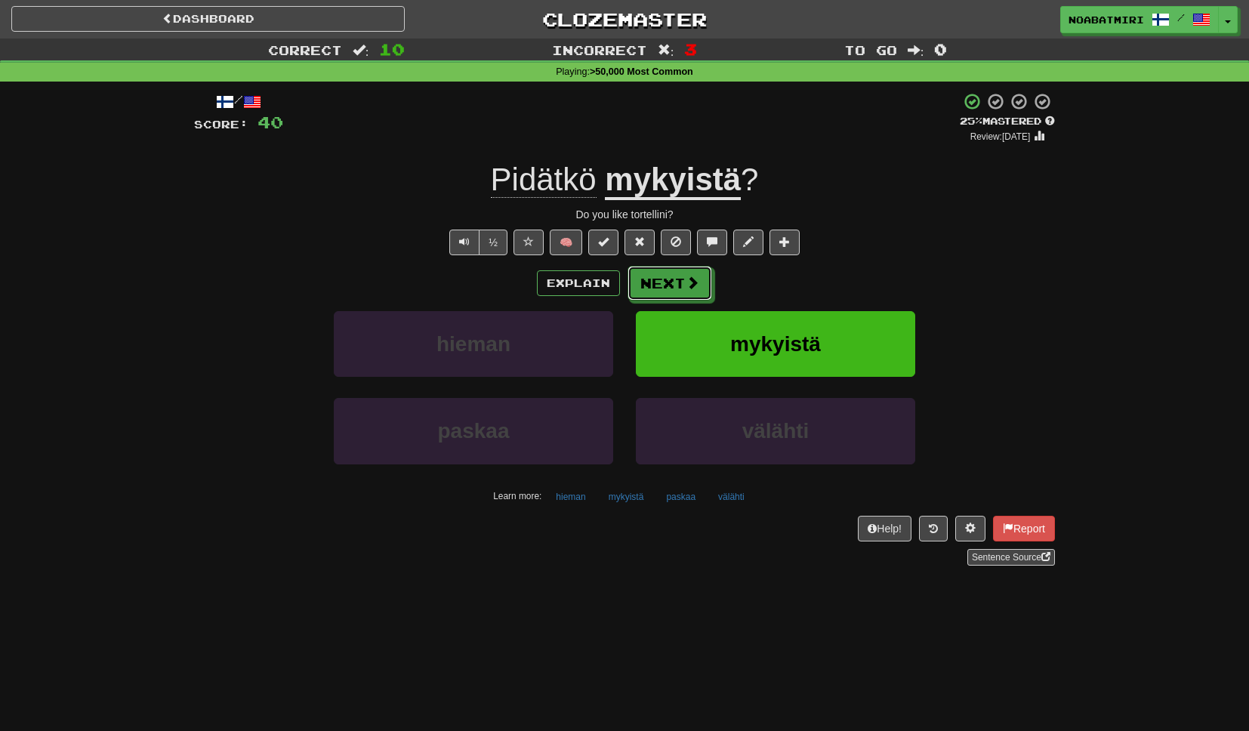
click at [664, 285] on button "Next" at bounding box center [670, 283] width 85 height 35
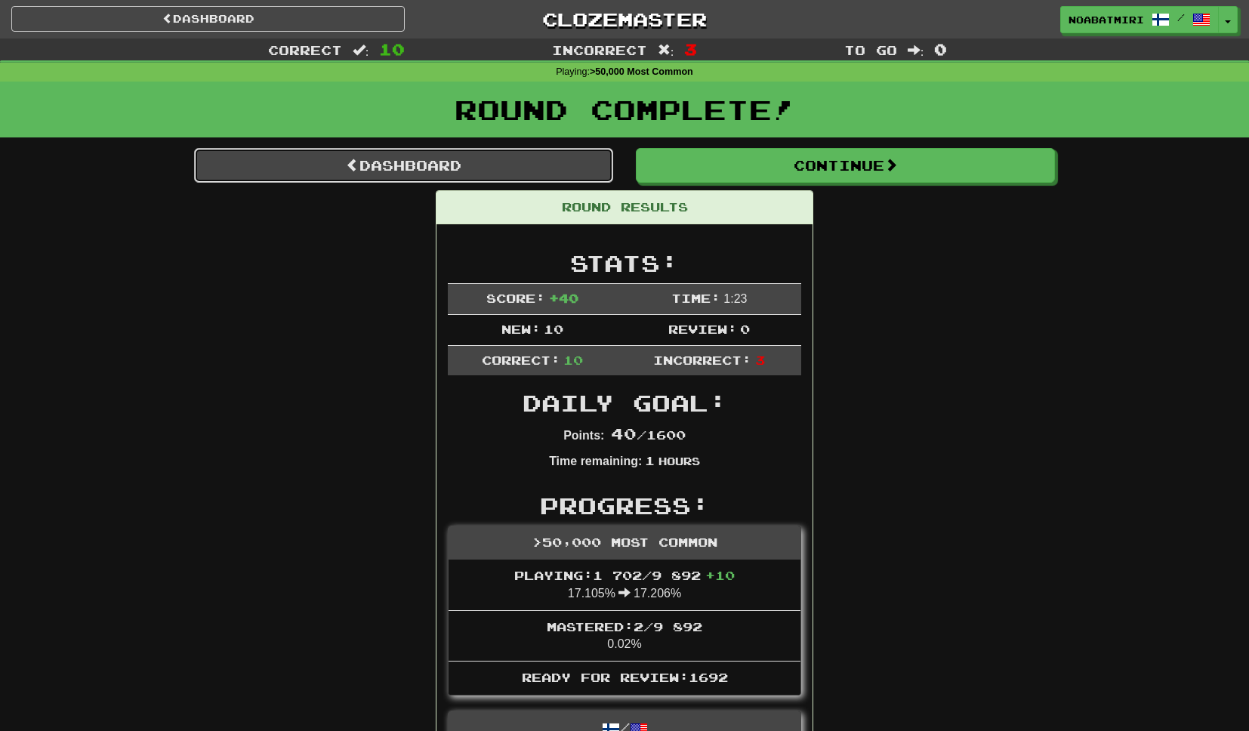
click at [527, 159] on link "Dashboard" at bounding box center [403, 165] width 419 height 35
